Goal: Find specific page/section: Find specific page/section

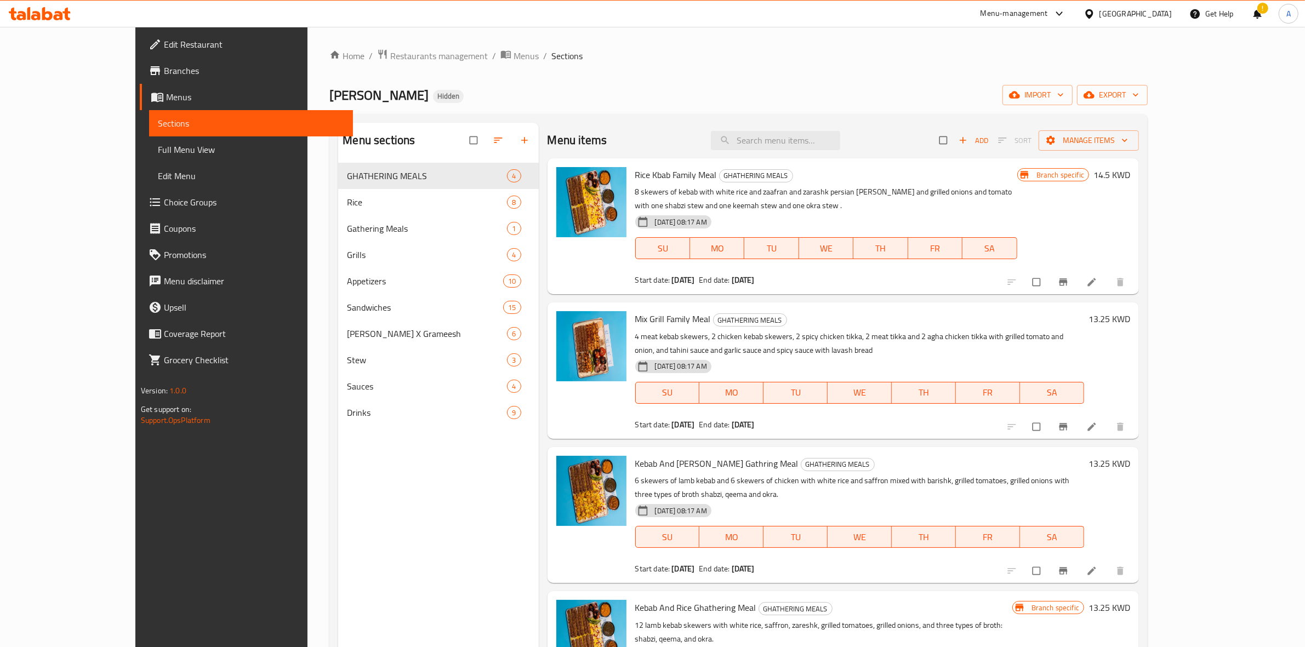
click at [1155, 12] on div "Kuwait" at bounding box center [1136, 14] width 72 height 12
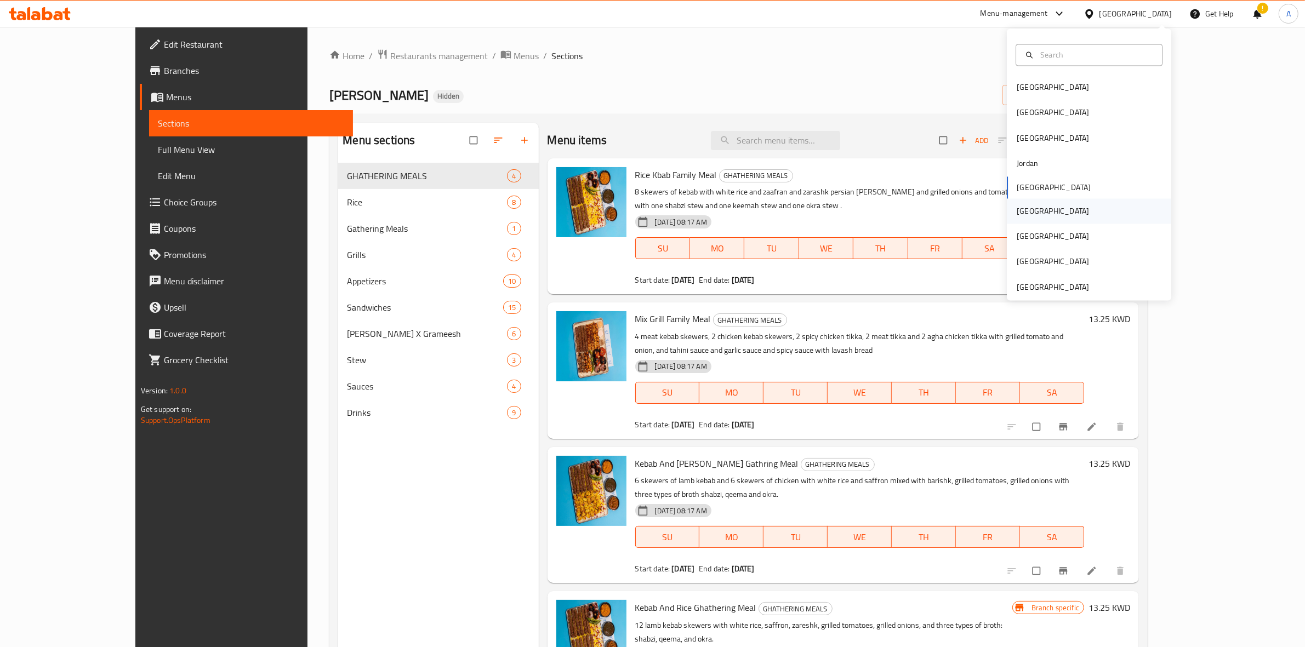
click at [1057, 214] on div "[GEOGRAPHIC_DATA]" at bounding box center [1089, 210] width 164 height 25
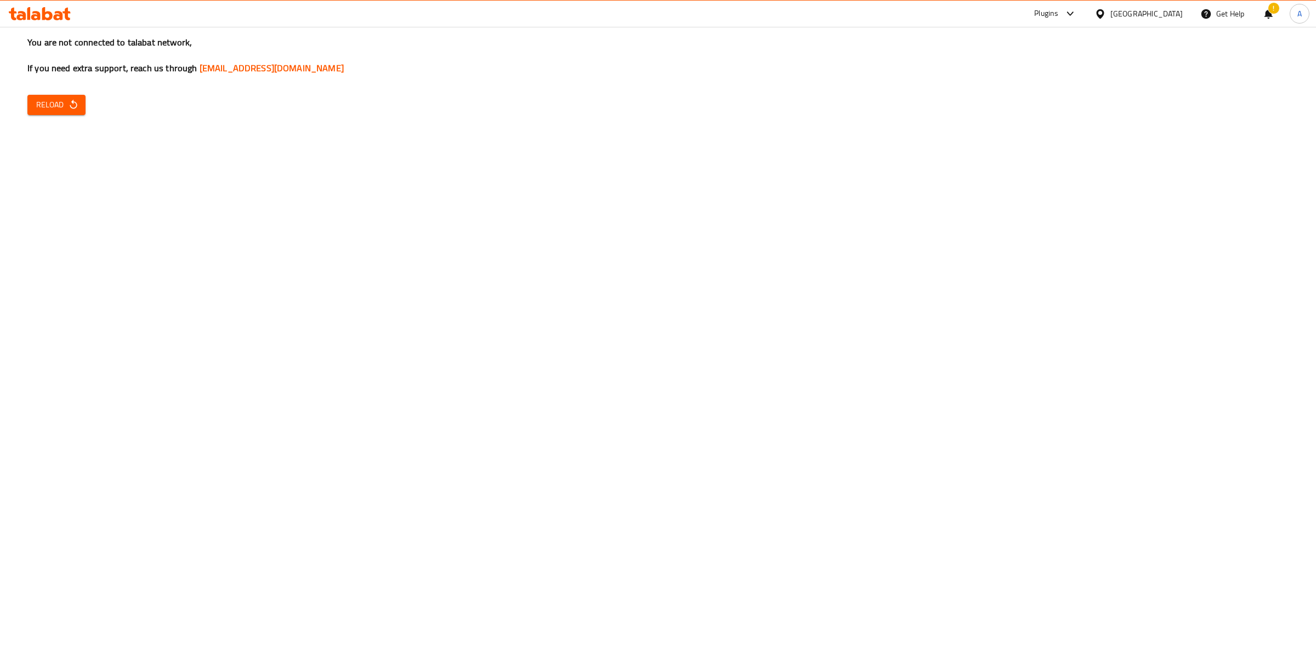
click at [60, 105] on span "Reload" at bounding box center [56, 105] width 41 height 14
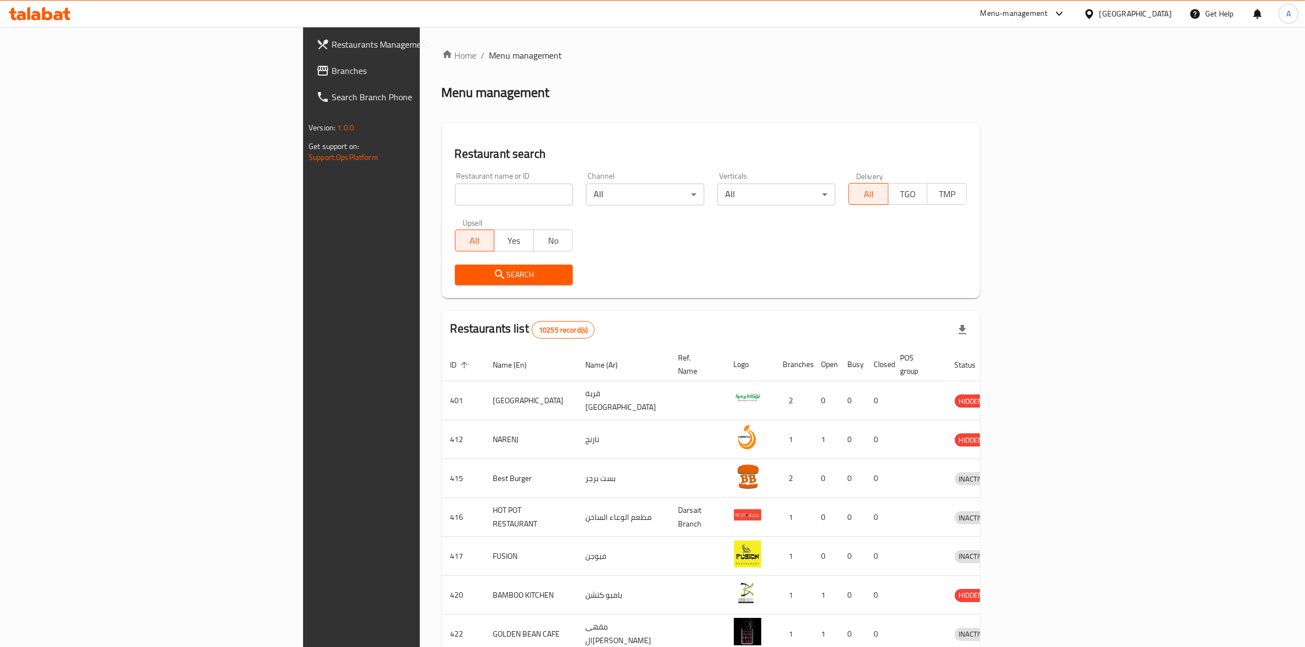
click at [308, 61] on link "Branches" at bounding box center [415, 71] width 214 height 26
